Goal: Task Accomplishment & Management: Manage account settings

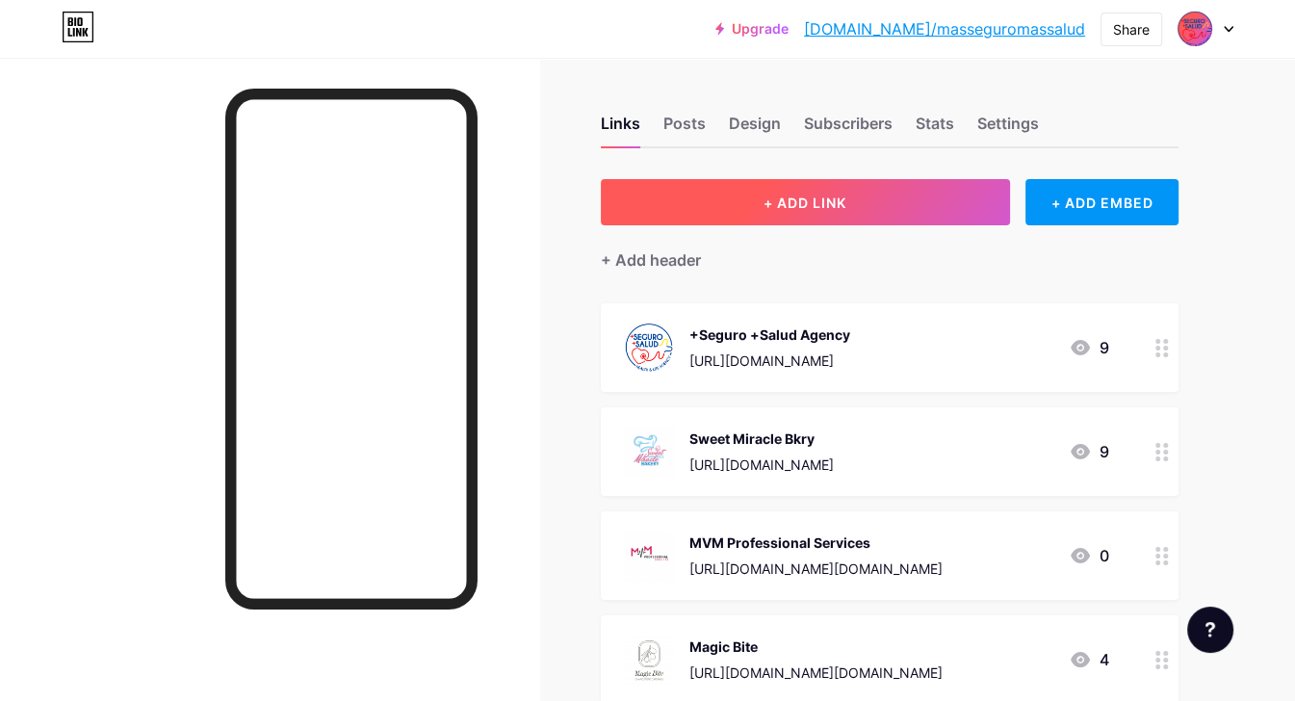
click at [813, 209] on span "+ ADD LINK" at bounding box center [805, 203] width 83 height 16
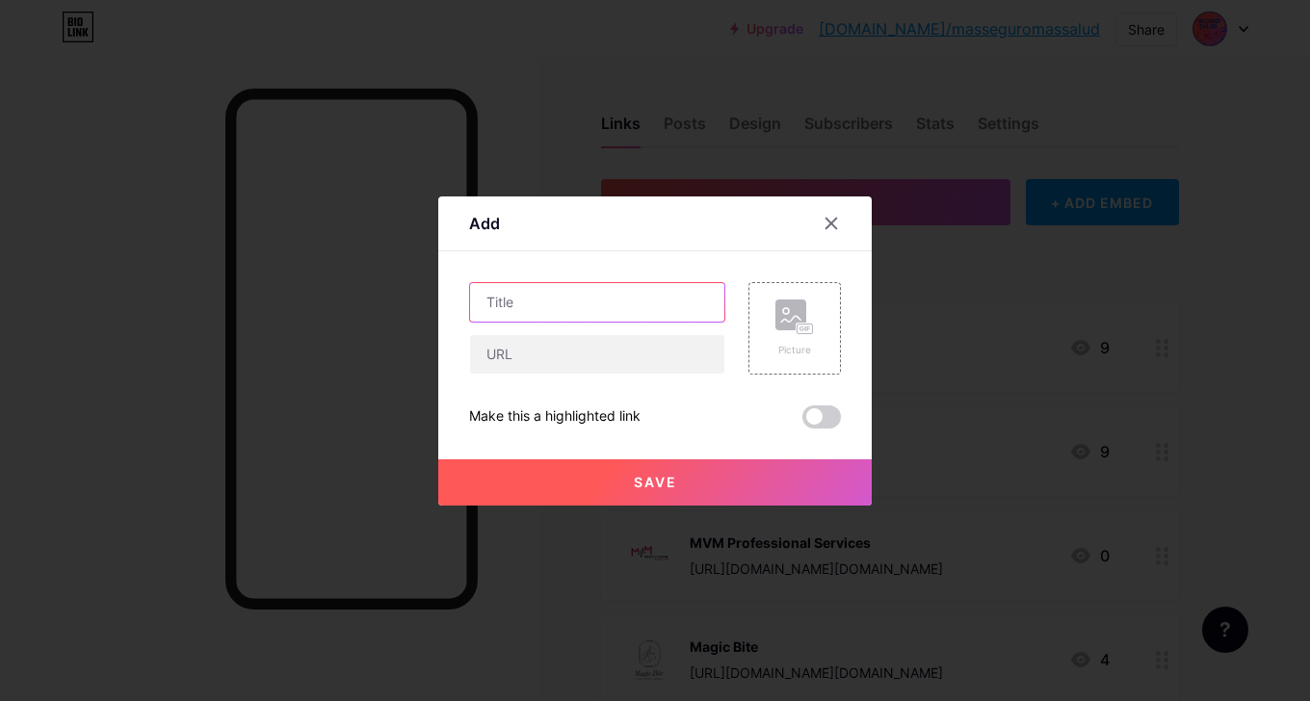
click at [537, 305] on input "text" at bounding box center [597, 302] width 254 height 39
type input "a"
type input "[PERSON_NAME]"
click at [528, 352] on input "text" at bounding box center [597, 354] width 254 height 39
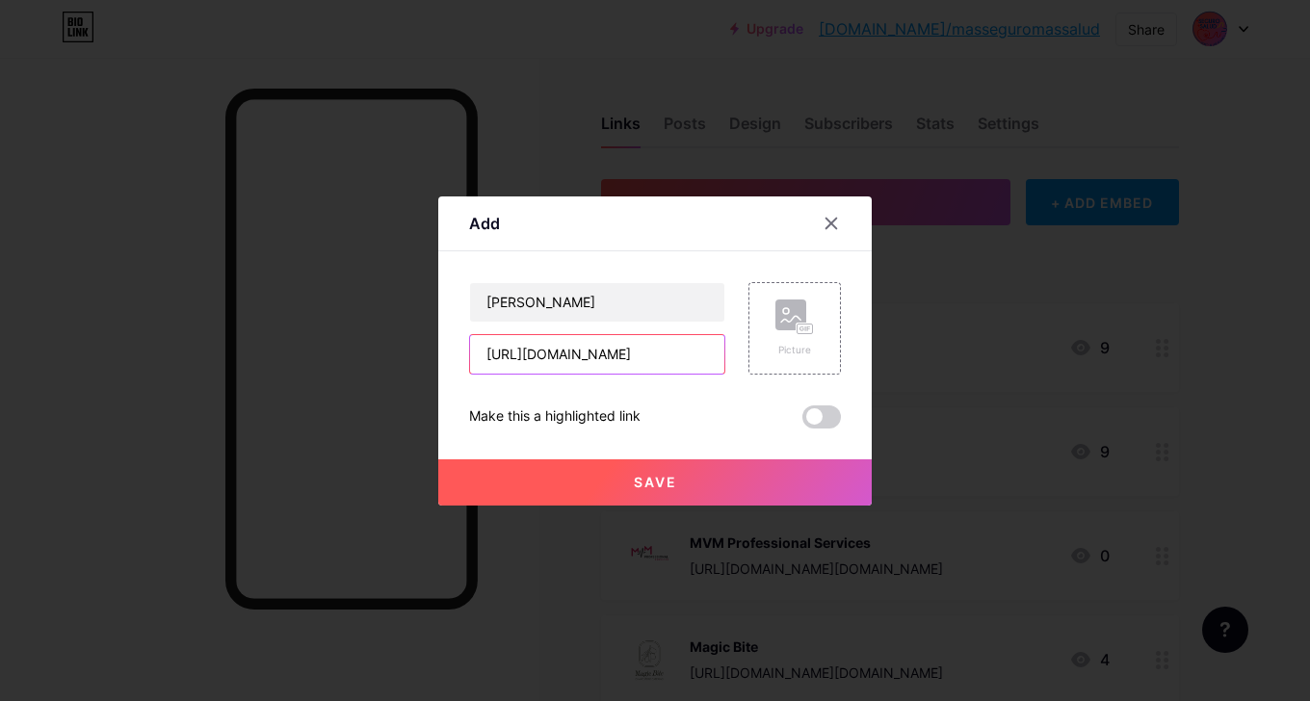
drag, startPoint x: 634, startPoint y: 357, endPoint x: 722, endPoint y: 359, distance: 88.6
click at [722, 359] on input "[URL][DOMAIN_NAME]" at bounding box center [597, 354] width 254 height 39
drag, startPoint x: 649, startPoint y: 357, endPoint x: 470, endPoint y: 352, distance: 179.2
click at [470, 352] on input "[URL][DOMAIN_NAME]" at bounding box center [597, 354] width 254 height 39
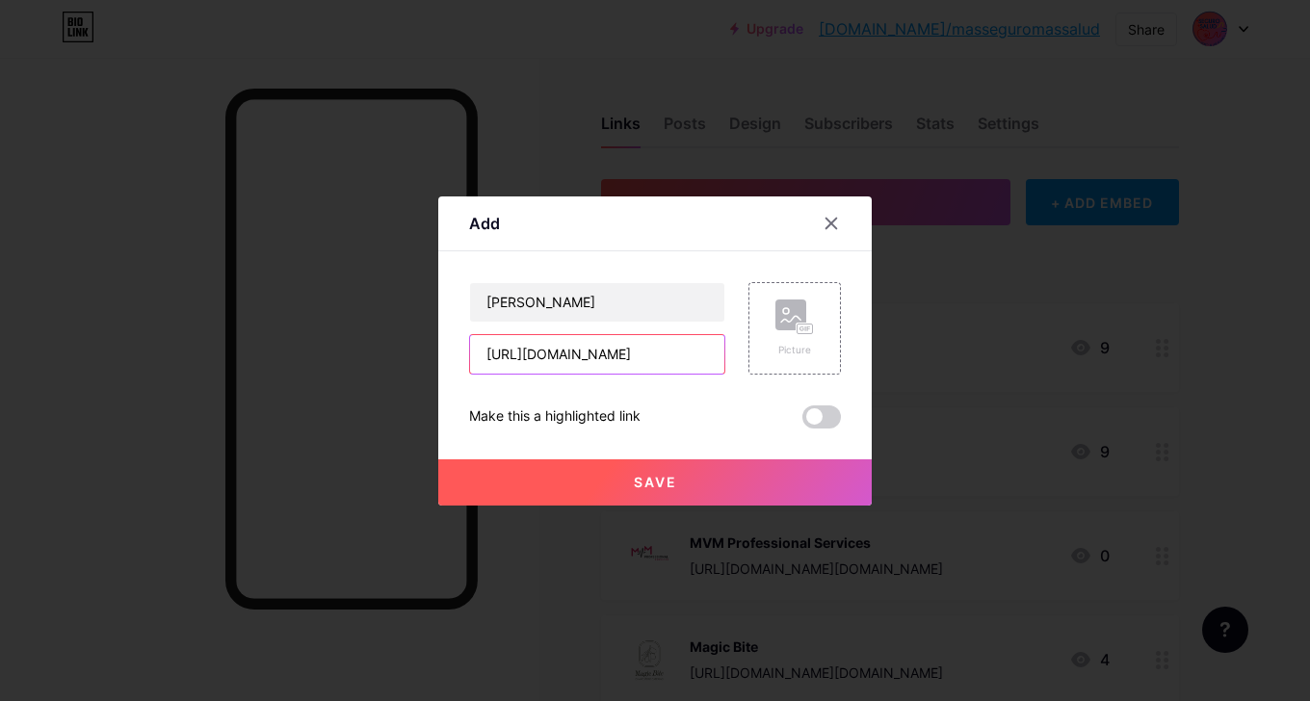
click at [662, 351] on input "[URL][DOMAIN_NAME]" at bounding box center [597, 354] width 254 height 39
paste input "andreamoraservices"
type input "[URL][DOMAIN_NAME]"
click at [681, 475] on button "Save" at bounding box center [654, 482] width 433 height 46
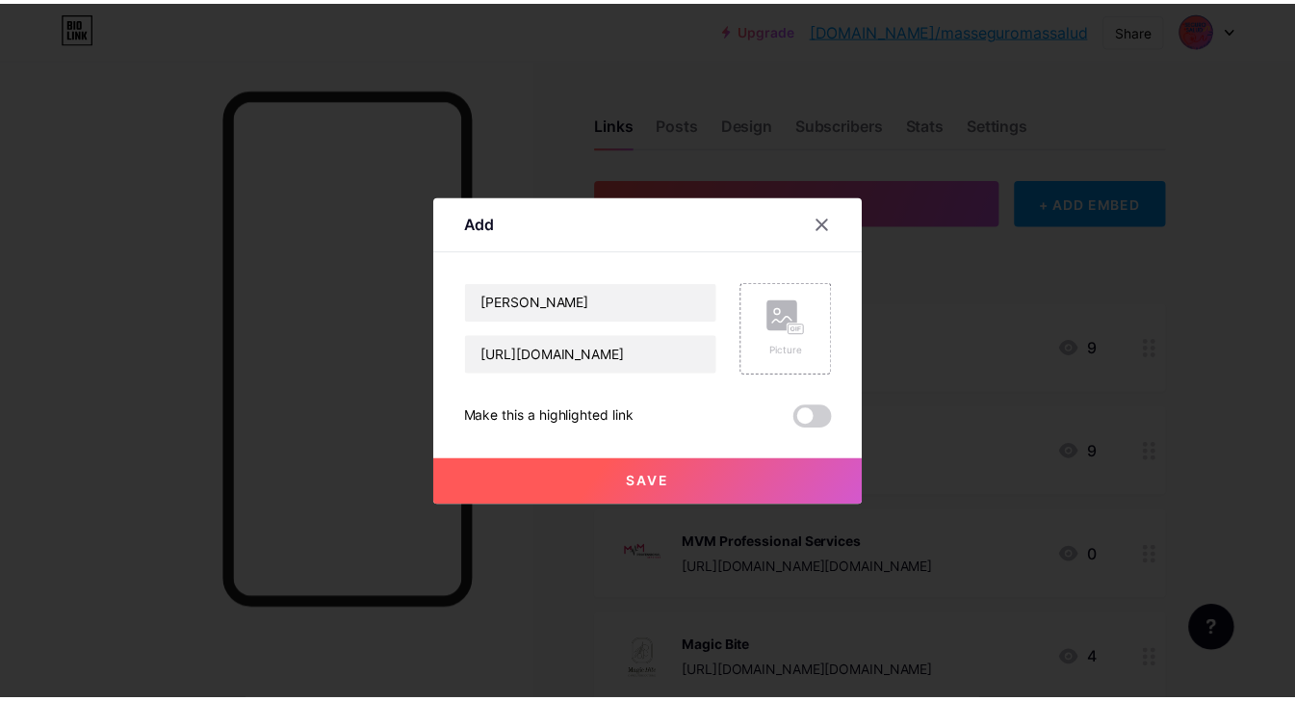
scroll to position [0, 0]
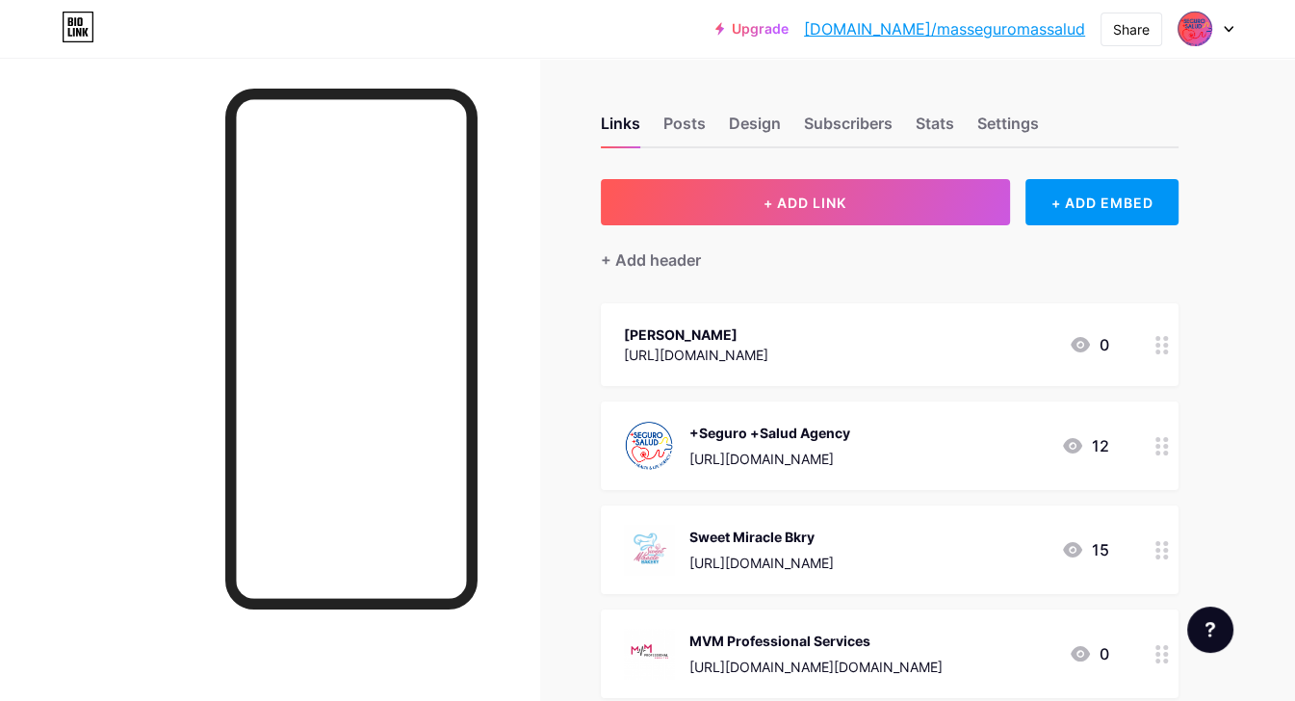
drag, startPoint x: 952, startPoint y: 352, endPoint x: 961, endPoint y: 540, distance: 188.9
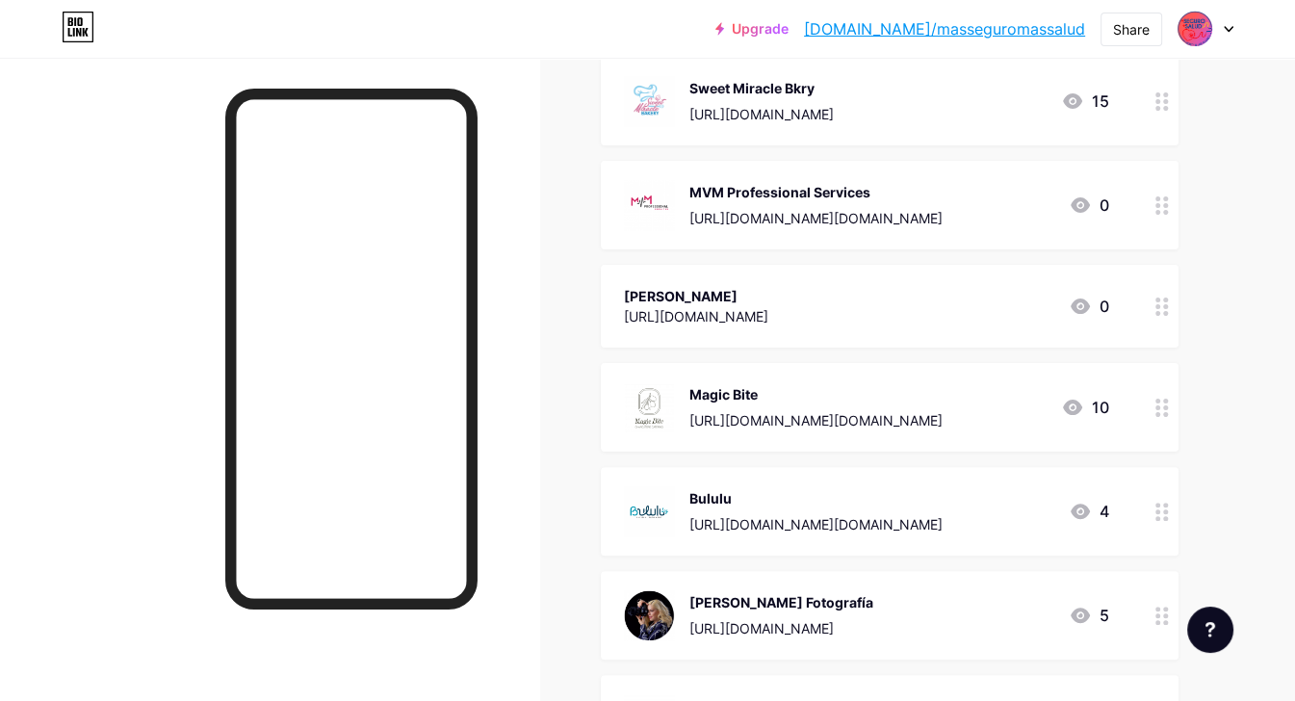
scroll to position [193, 0]
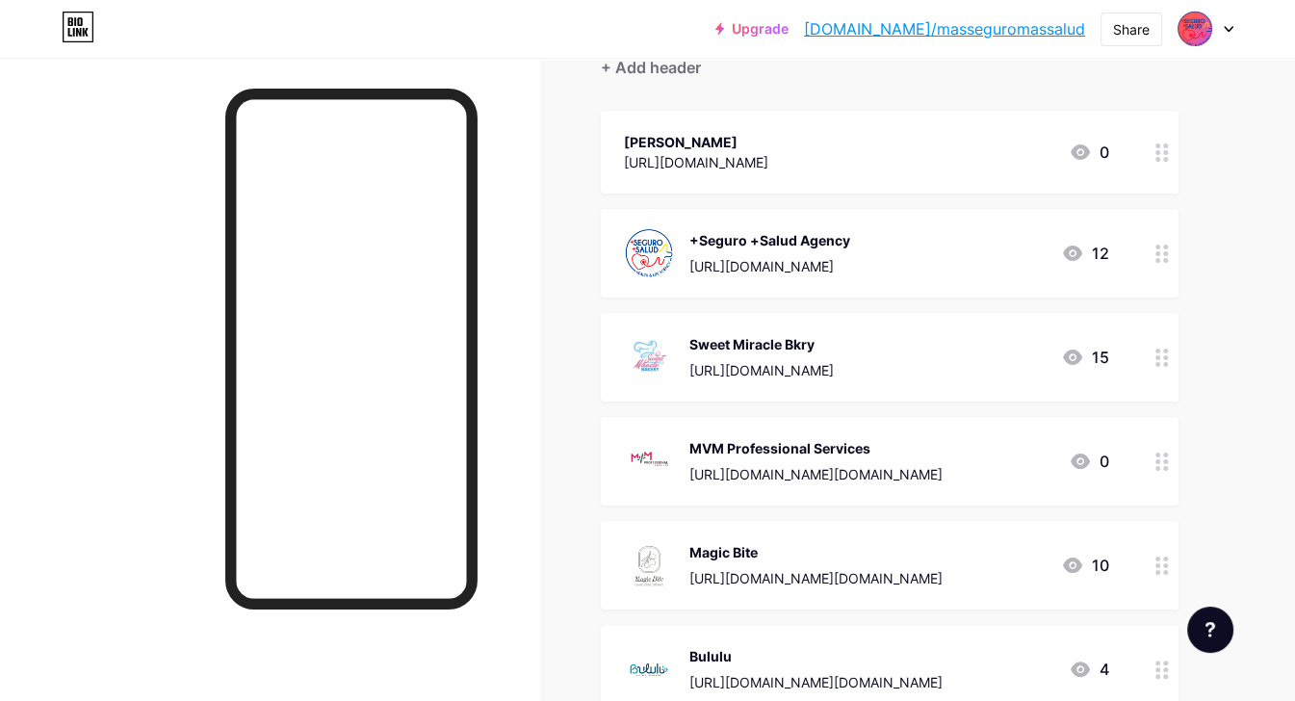
click at [1159, 159] on circle at bounding box center [1158, 159] width 5 height 5
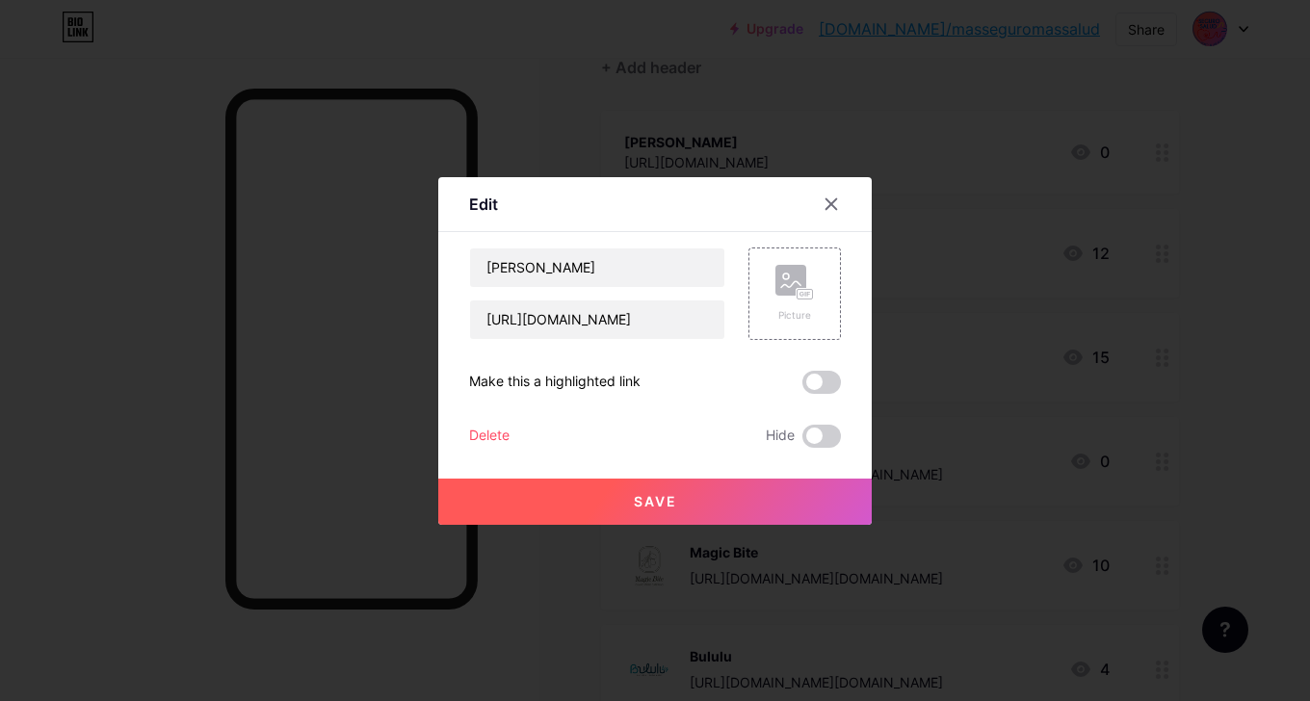
click at [489, 429] on div "Delete" at bounding box center [489, 436] width 40 height 23
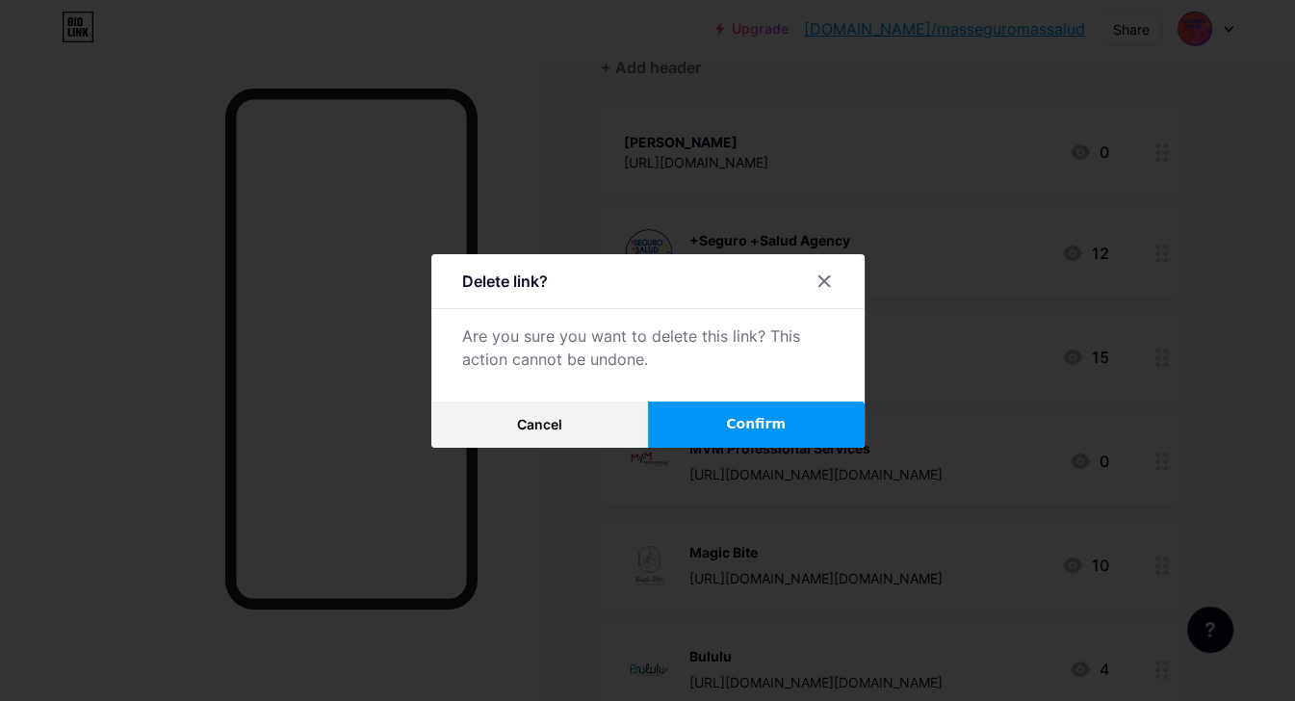
drag, startPoint x: 743, startPoint y: 417, endPoint x: 1032, endPoint y: 409, distance: 289.0
click at [747, 417] on span "Confirm" at bounding box center [756, 424] width 60 height 20
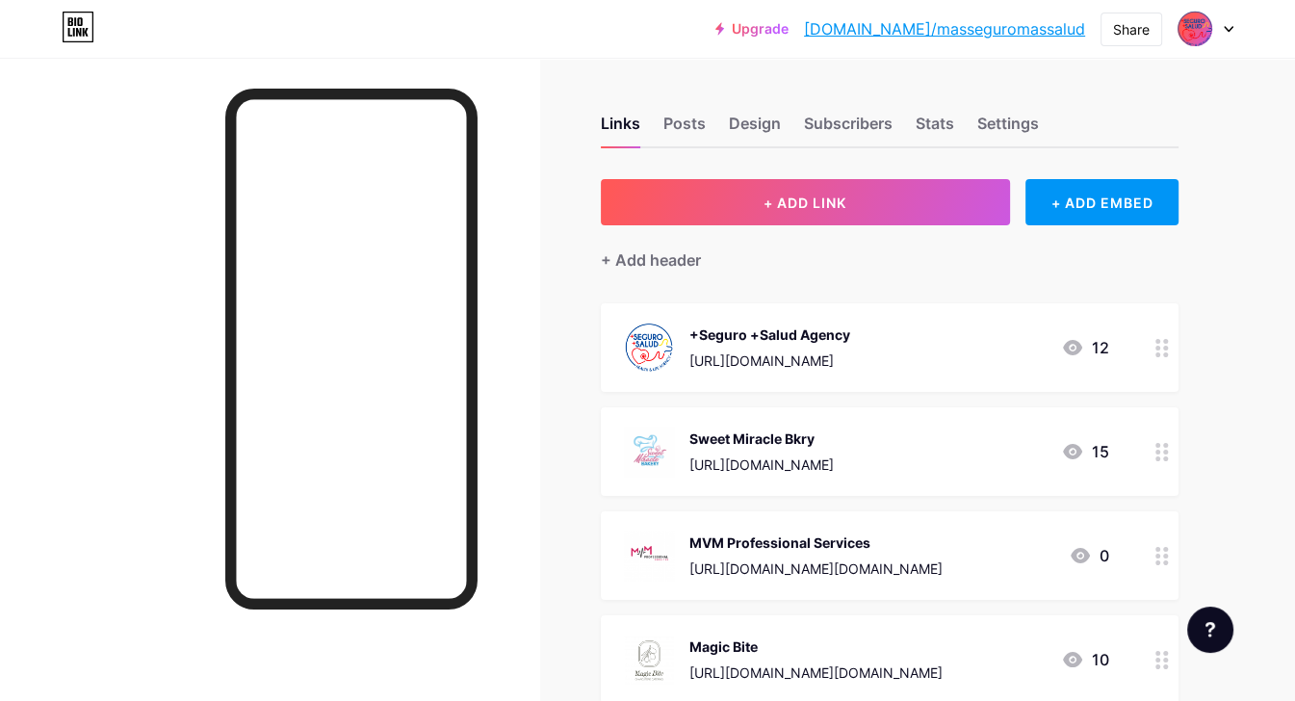
scroll to position [0, 0]
drag, startPoint x: 1124, startPoint y: 39, endPoint x: 1179, endPoint y: 122, distance: 99.4
click at [1124, 39] on div "Share" at bounding box center [1132, 30] width 62 height 34
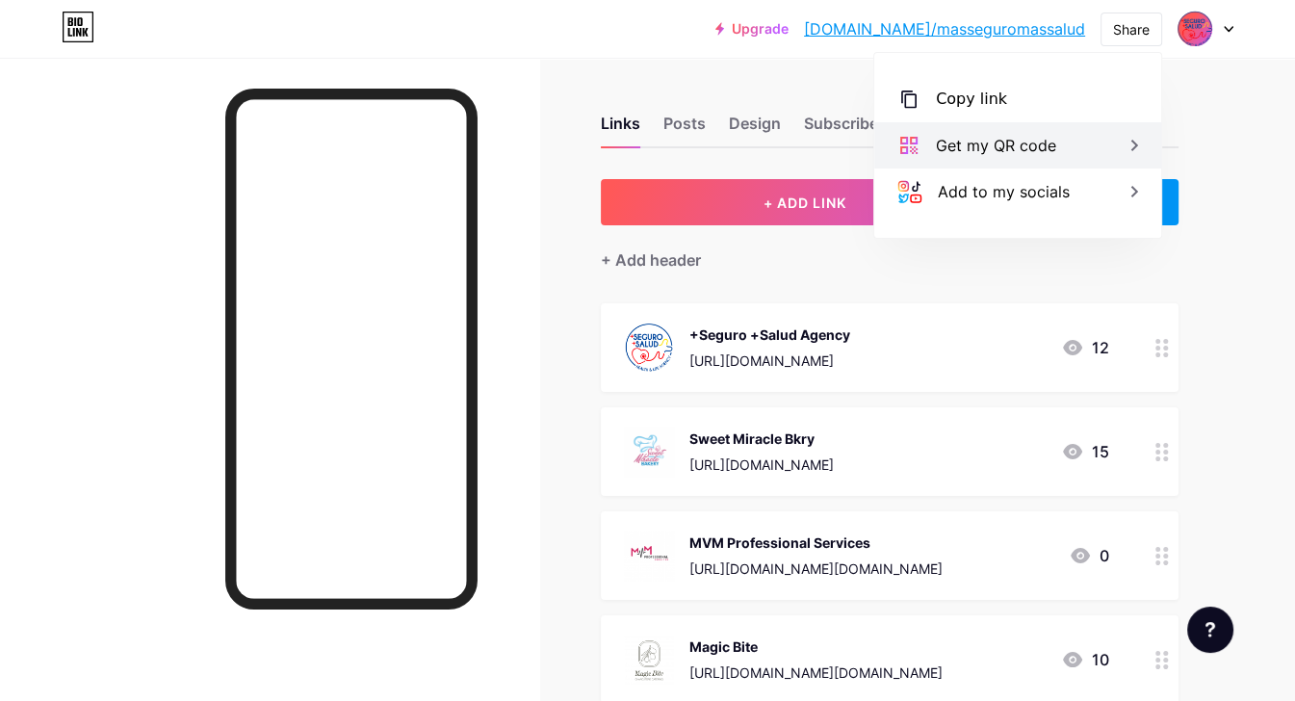
click at [971, 147] on div "Get my QR code" at bounding box center [996, 145] width 120 height 23
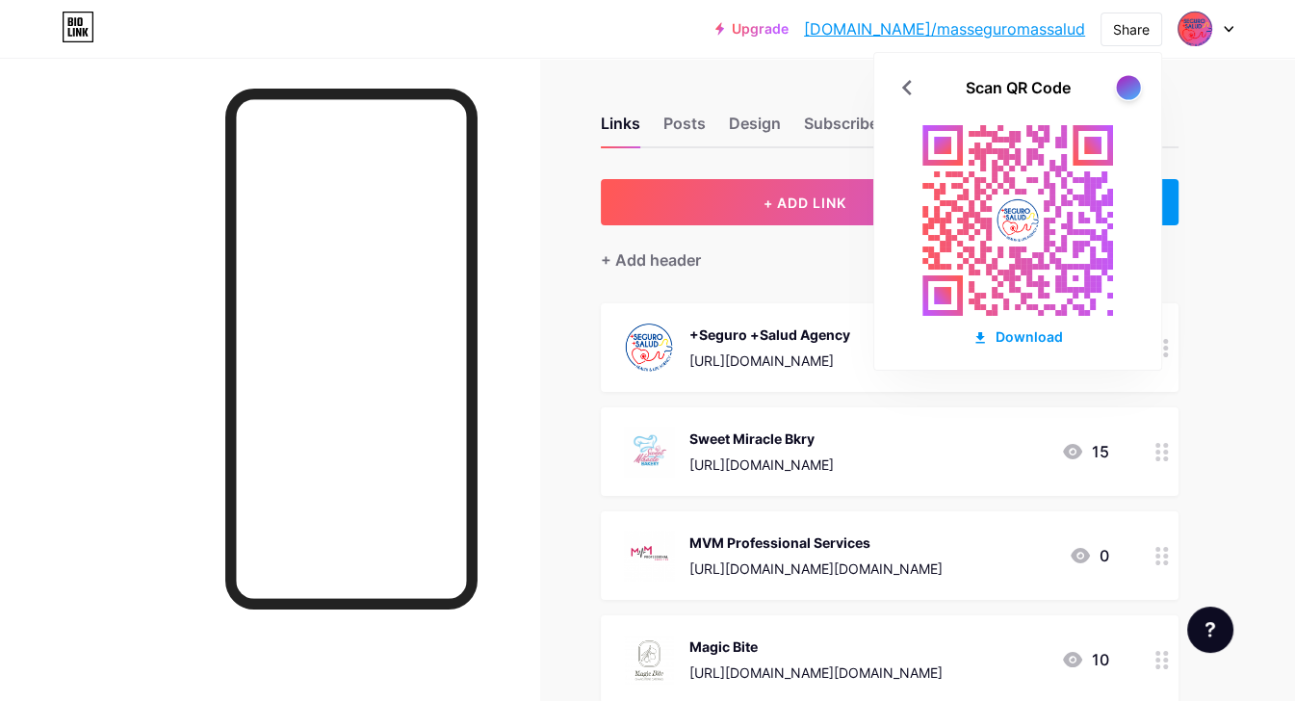
click at [1132, 82] on div at bounding box center [1128, 87] width 24 height 24
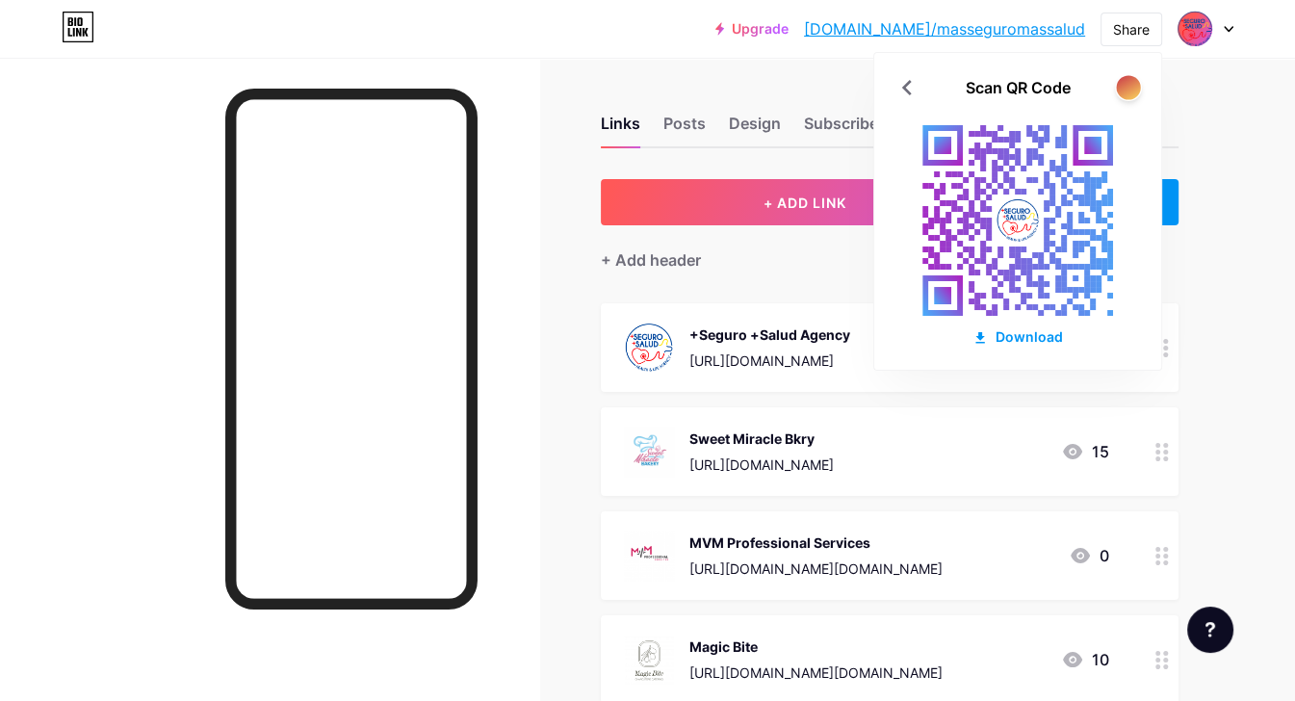
click at [1127, 90] on div at bounding box center [1128, 87] width 24 height 24
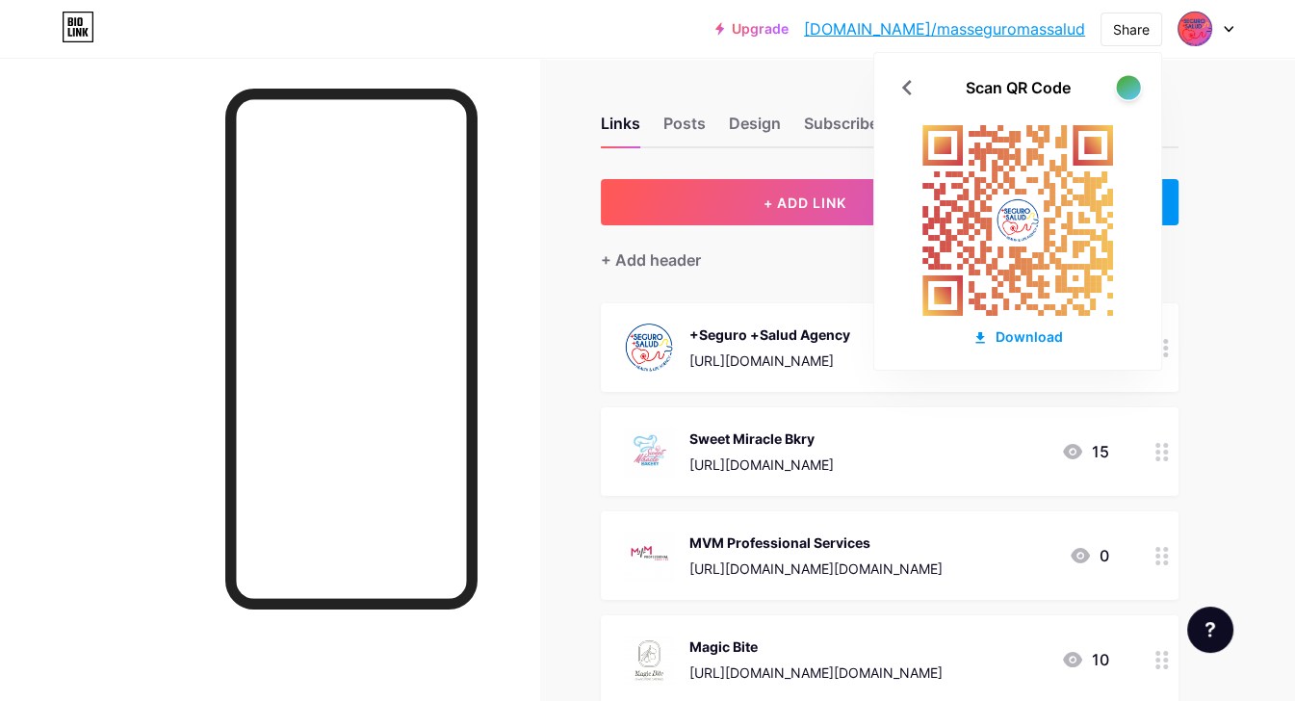
click at [1127, 90] on div at bounding box center [1128, 87] width 24 height 24
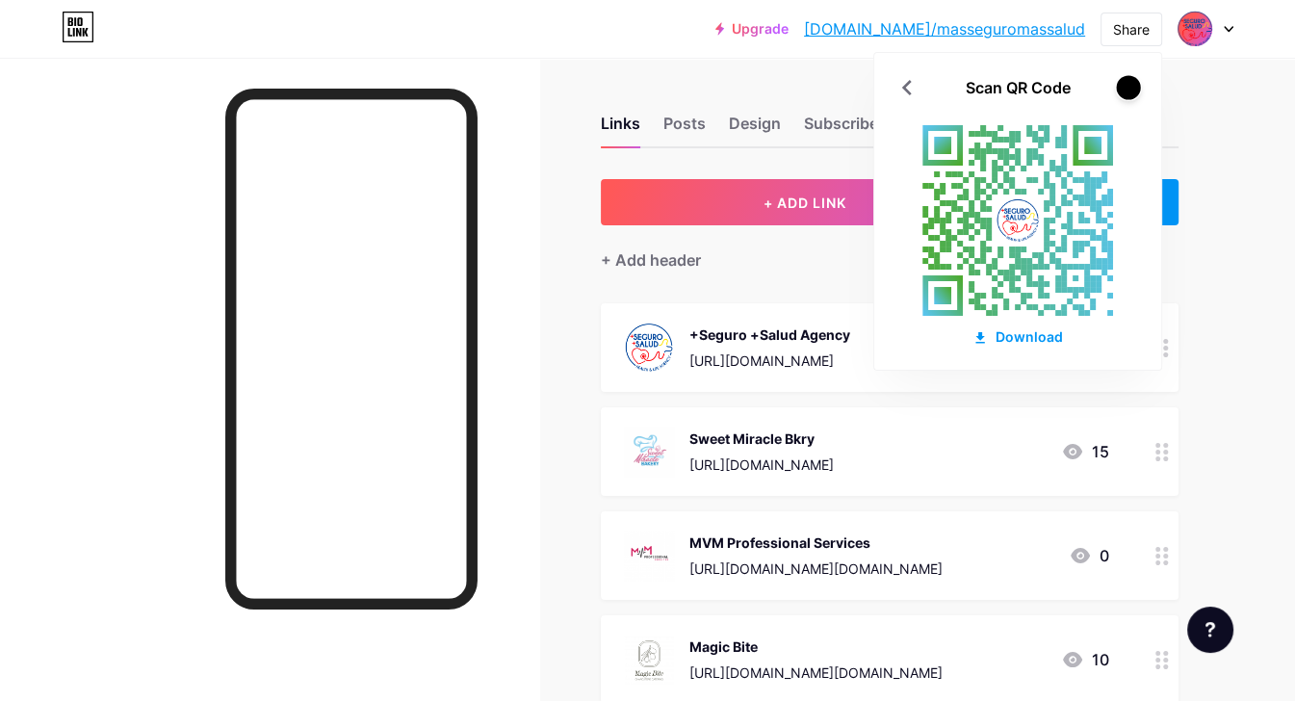
click at [1127, 90] on div at bounding box center [1128, 87] width 24 height 24
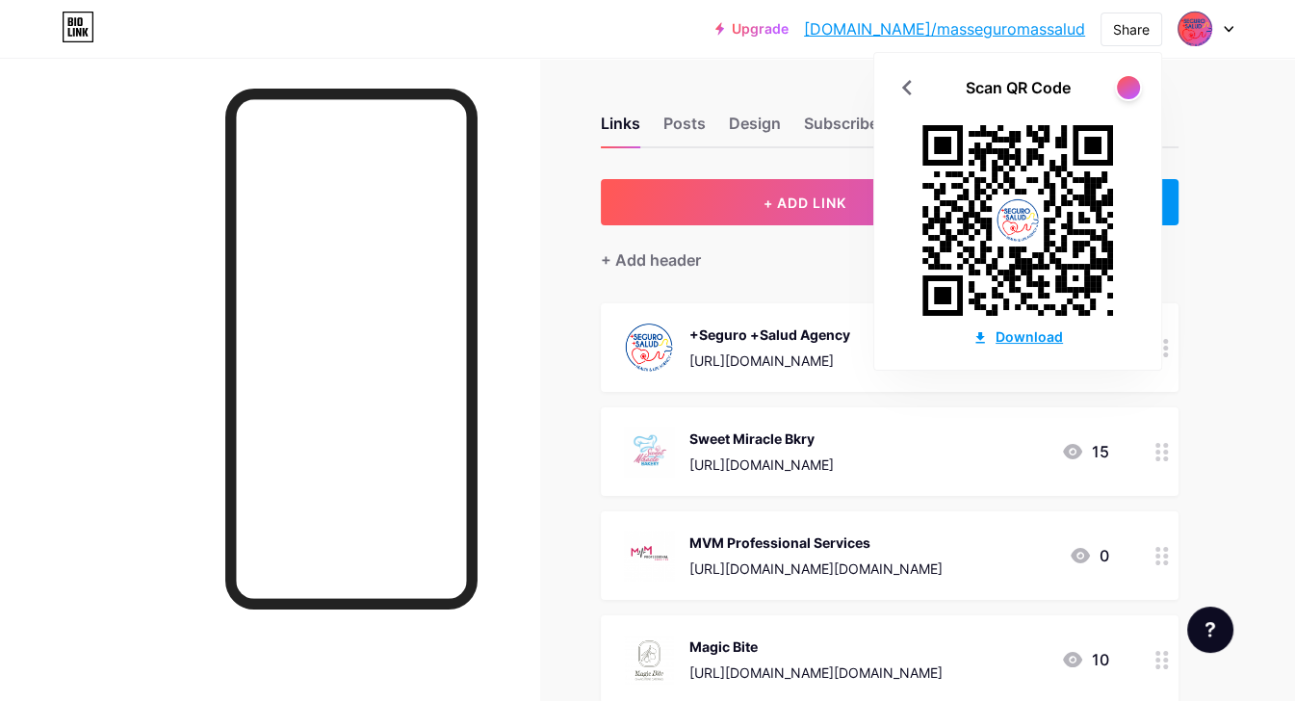
click at [1027, 334] on div "Download" at bounding box center [1018, 336] width 91 height 20
click at [1017, 338] on div "Download" at bounding box center [1018, 336] width 91 height 20
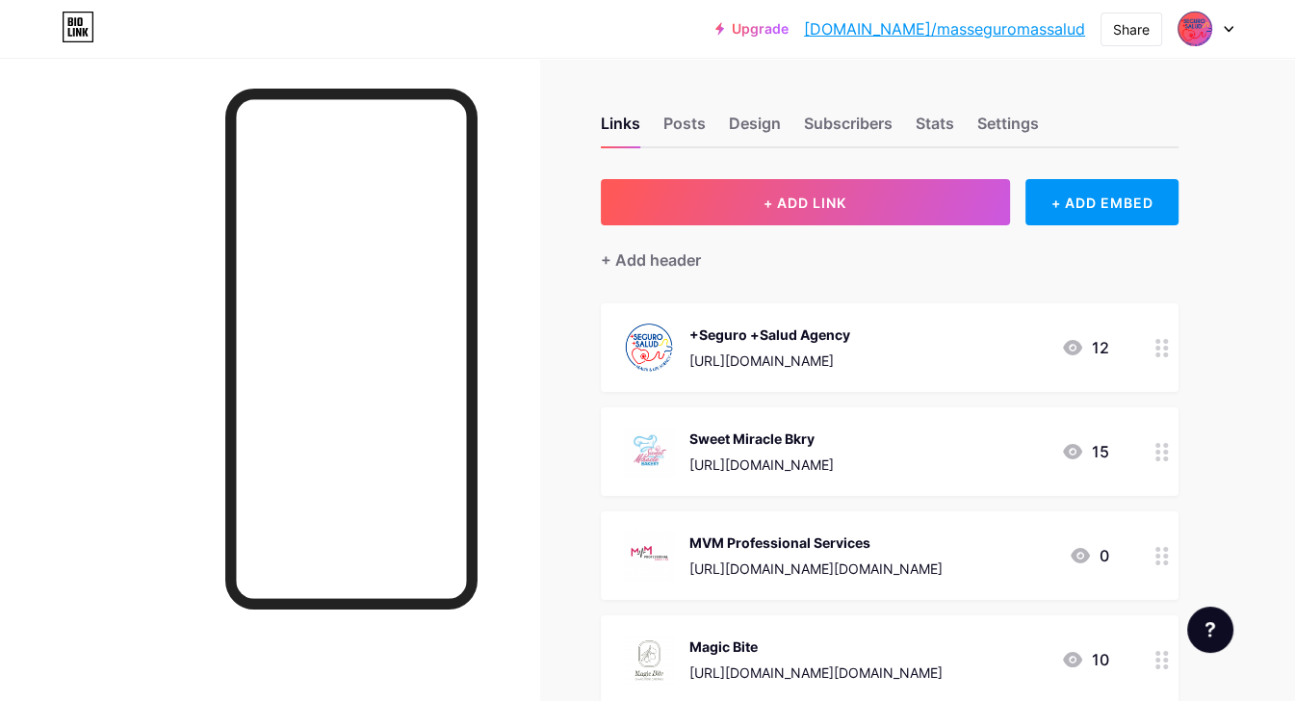
click at [1075, 447] on icon at bounding box center [1072, 451] width 19 height 15
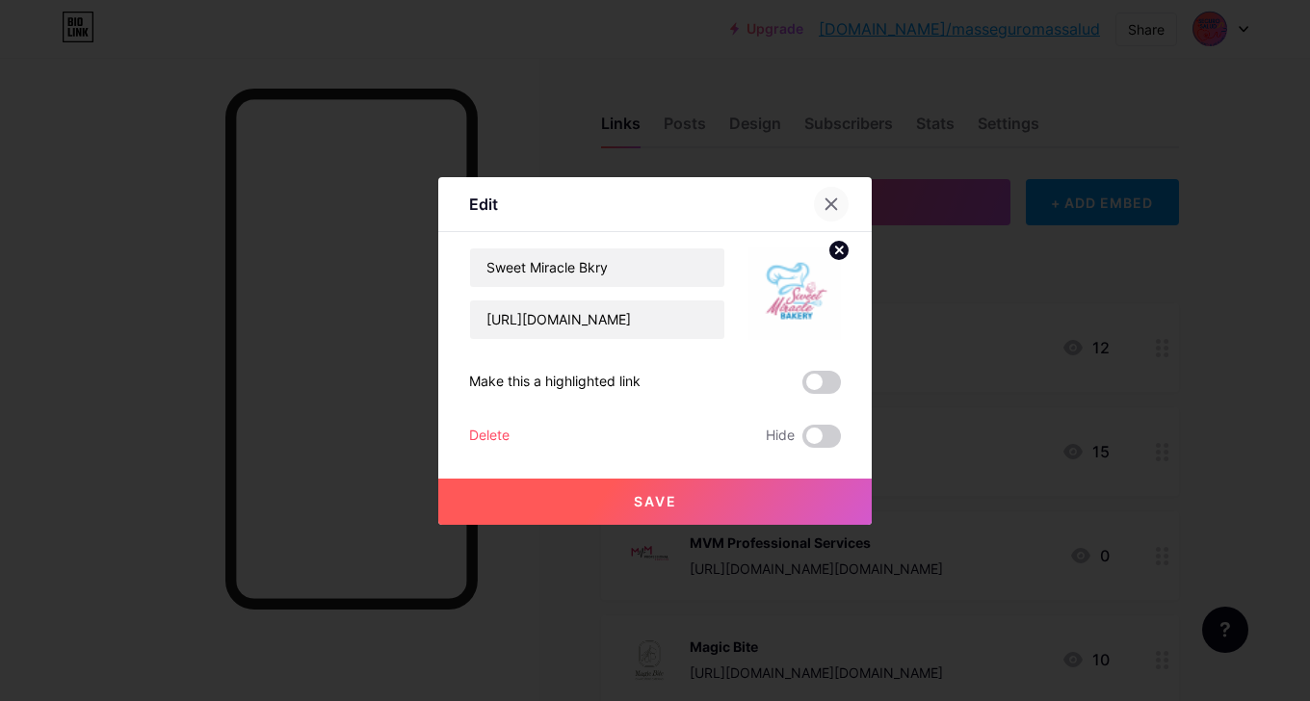
click at [828, 199] on icon at bounding box center [830, 203] width 15 height 15
